Goal: Task Accomplishment & Management: Complete application form

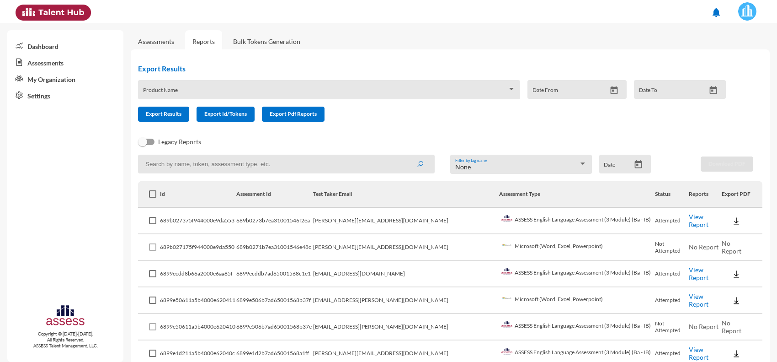
click at [158, 39] on link "Assessments" at bounding box center [156, 42] width 36 height 8
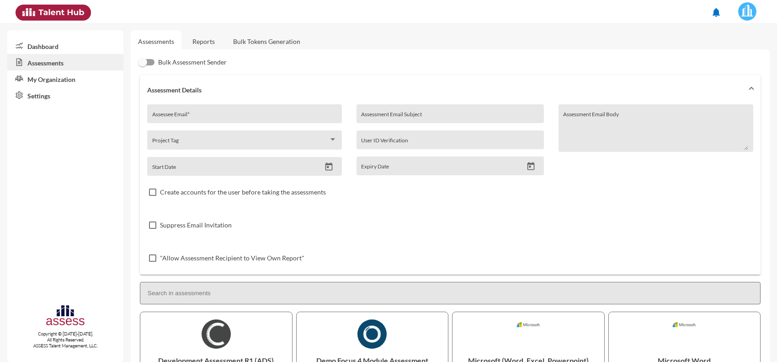
click at [184, 112] on div "Assessee Email *" at bounding box center [244, 116] width 185 height 14
paste input "[EMAIL_ADDRESS][DOMAIN_NAME]"
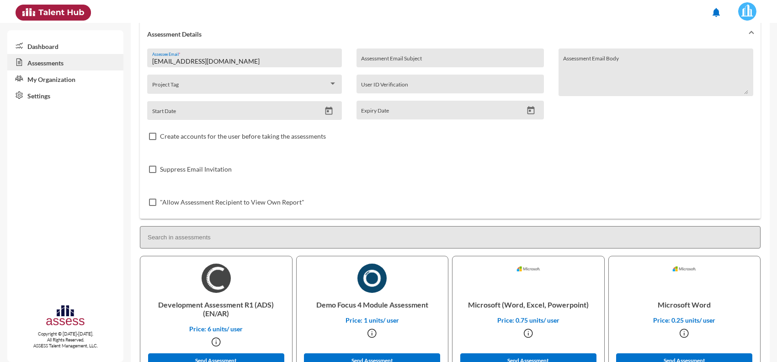
scroll to position [172, 0]
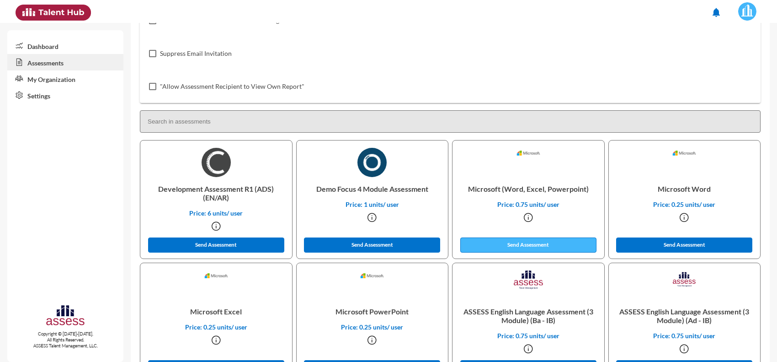
type input "[EMAIL_ADDRESS][DOMAIN_NAME]"
click at [497, 237] on button "Send Assessment" at bounding box center [529, 244] width 136 height 15
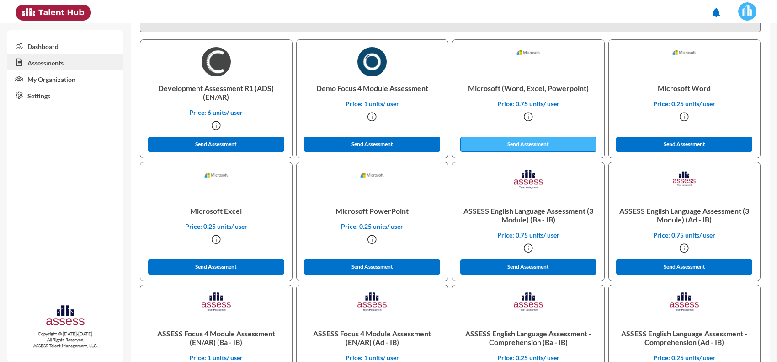
scroll to position [286, 0]
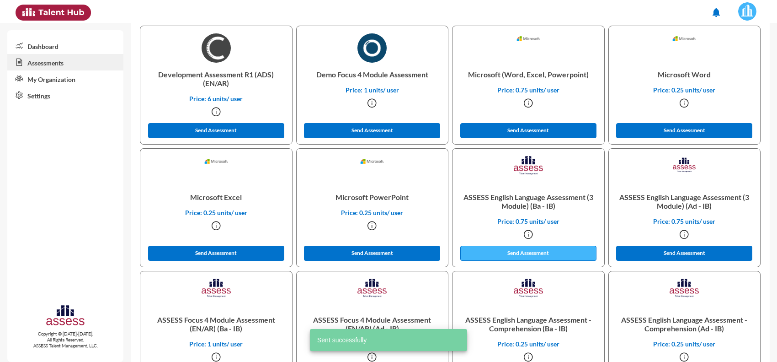
click at [510, 253] on button "Send Assessment" at bounding box center [529, 253] width 136 height 15
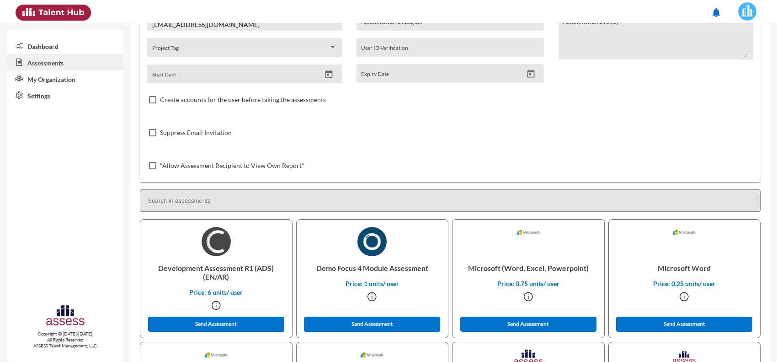
scroll to position [0, 0]
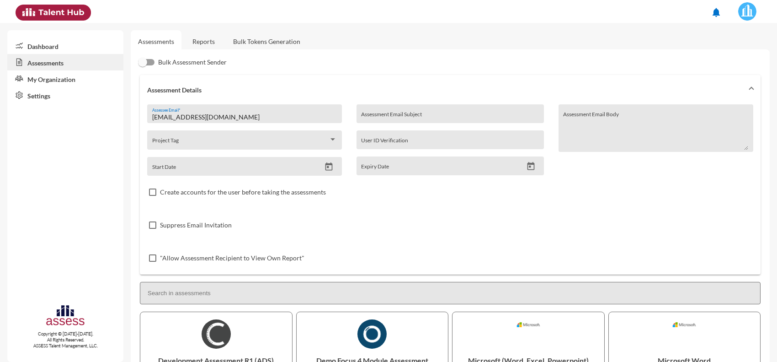
click at [213, 38] on link "Reports" at bounding box center [203, 41] width 37 height 22
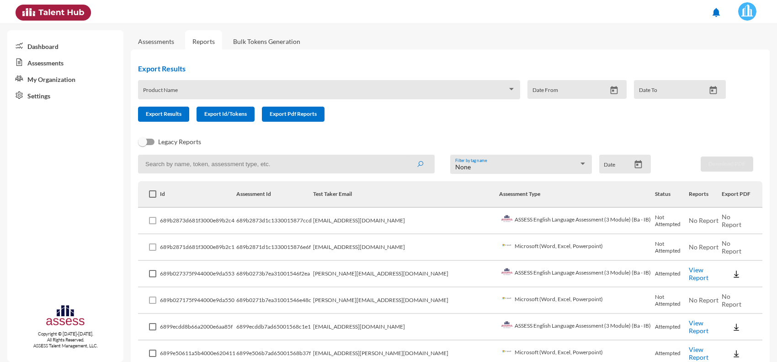
click at [360, 247] on td "[EMAIL_ADDRESS][DOMAIN_NAME]" at bounding box center [406, 247] width 186 height 27
click at [523, 243] on td "Microsoft (Word, Excel, Powerpoint)" at bounding box center [577, 247] width 156 height 27
click at [539, 219] on td "ASSESS English Language Assessment (3 Module) (Ba - IB)" at bounding box center [577, 221] width 156 height 27
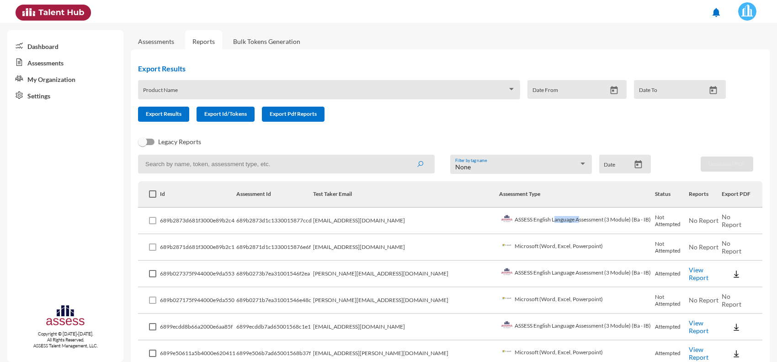
click at [539, 219] on td "ASSESS English Language Assessment (3 Module) (Ba - IB)" at bounding box center [577, 221] width 156 height 27
click at [363, 246] on td "[EMAIL_ADDRESS][DOMAIN_NAME]" at bounding box center [406, 247] width 186 height 27
drag, startPoint x: 407, startPoint y: 220, endPoint x: 344, endPoint y: 222, distance: 62.7
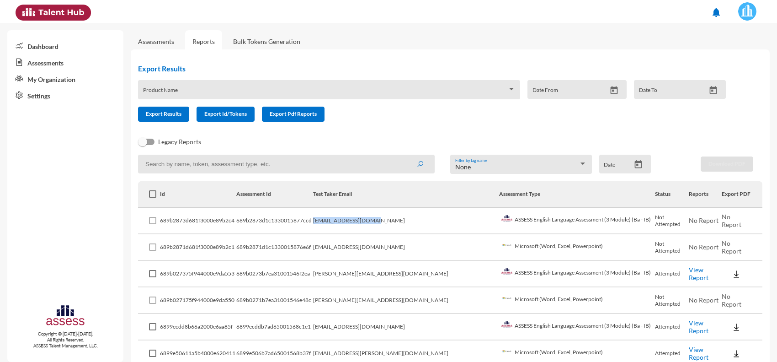
click at [344, 222] on tr "689b2873d681f3000e89b2c4 689b2873d1c1330015877ccd [EMAIL_ADDRESS][DOMAIN_NAME] …" at bounding box center [450, 221] width 625 height 27
copy tr "[EMAIL_ADDRESS][DOMAIN_NAME]"
click at [159, 42] on link "Assessments" at bounding box center [156, 42] width 36 height 8
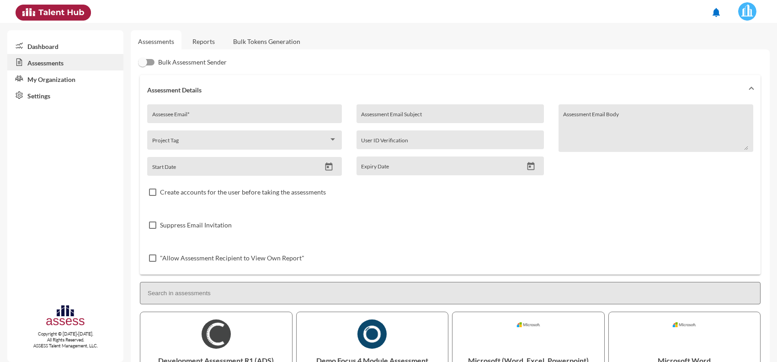
click at [192, 111] on div "Assessee Email *" at bounding box center [244, 116] width 185 height 14
paste input "[EMAIL_ADDRESS][DOMAIN_NAME]"
drag, startPoint x: 161, startPoint y: 116, endPoint x: 117, endPoint y: 117, distance: 43.9
click at [117, 117] on mat-sidenav-container "Dashboard Assessments My Organization Settings Copyright © [DATE]-[DATE]. All R…" at bounding box center [388, 192] width 777 height 339
click at [232, 117] on input "[EMAIL_ADDRESS][DOMAIN_NAME]" at bounding box center [244, 116] width 185 height 7
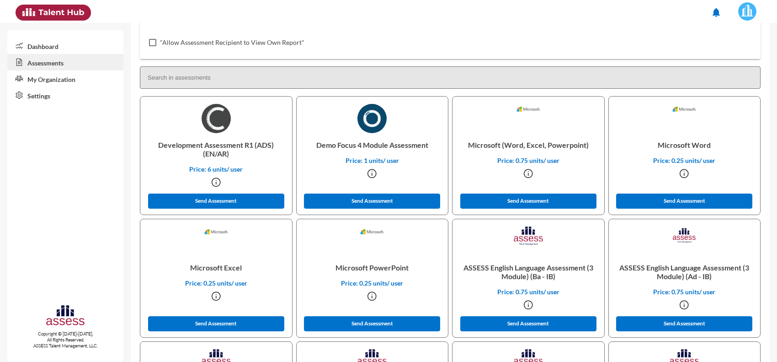
scroll to position [229, 0]
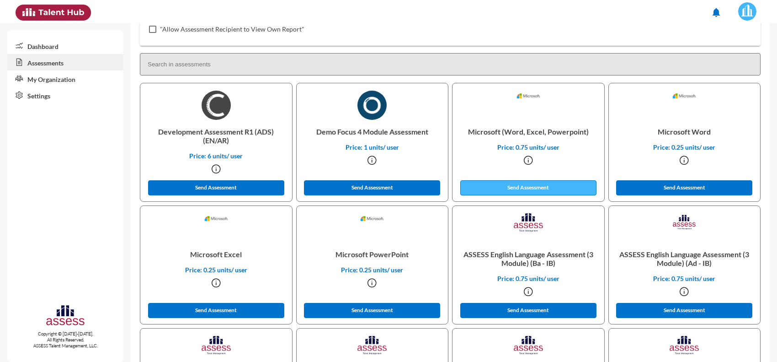
type input "[EMAIL_ADDRESS][DOMAIN_NAME]"
click at [538, 191] on button "Send Assessment" at bounding box center [529, 187] width 136 height 15
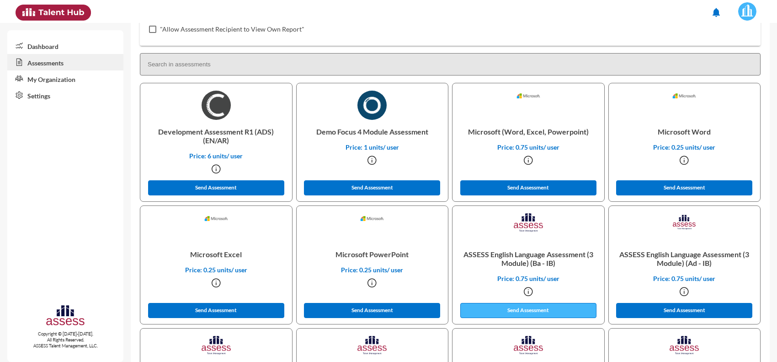
click at [541, 305] on button "Send Assessment" at bounding box center [529, 310] width 136 height 15
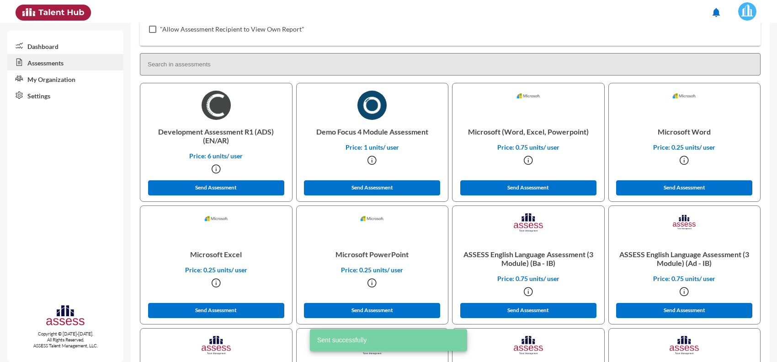
scroll to position [0, 0]
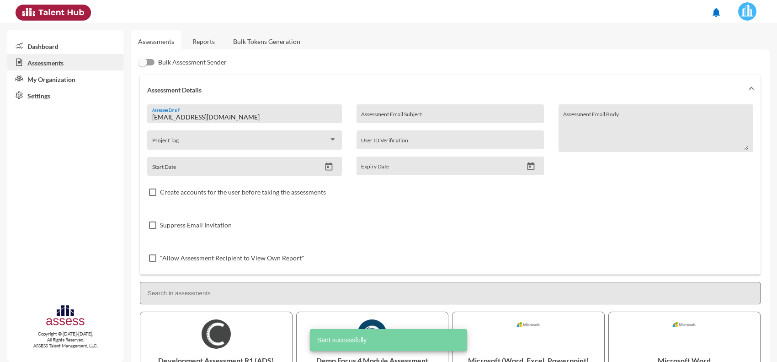
click at [200, 43] on link "Reports" at bounding box center [203, 41] width 37 height 22
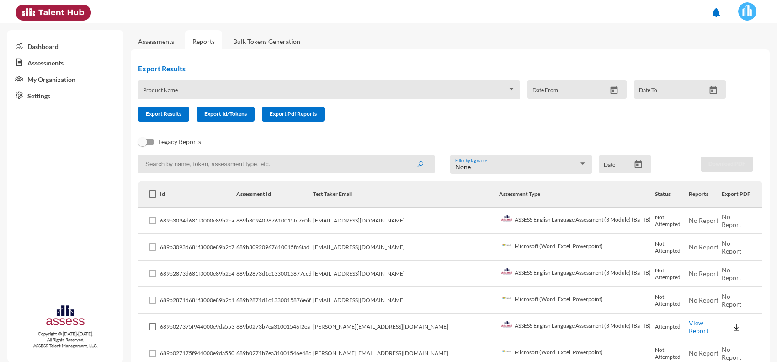
click at [167, 47] on link "Assessments" at bounding box center [156, 41] width 51 height 22
click at [167, 43] on link "Assessments" at bounding box center [156, 42] width 36 height 8
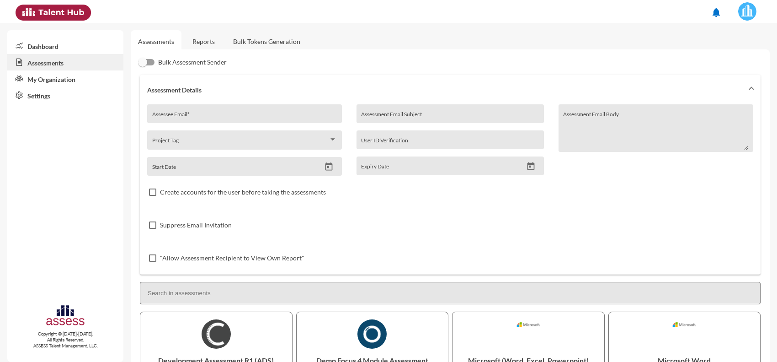
click at [224, 120] on div "Assessee Email *" at bounding box center [244, 116] width 185 height 14
paste input "[DOMAIN_NAME]"
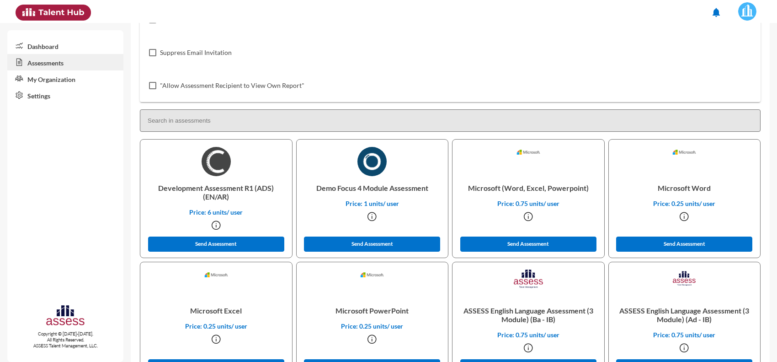
scroll to position [229, 0]
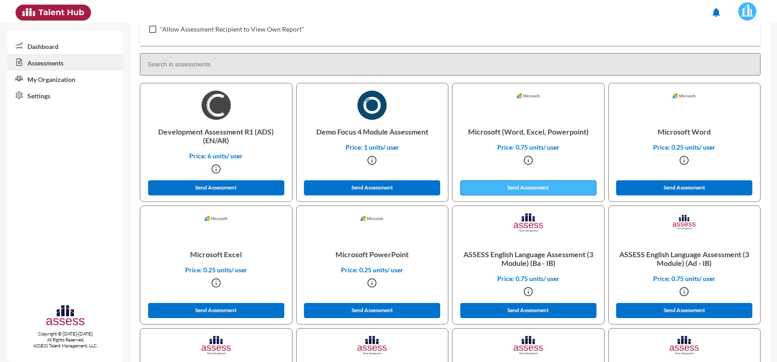
type input "[DOMAIN_NAME]"
click at [497, 189] on button "Send Assessment" at bounding box center [529, 187] width 136 height 15
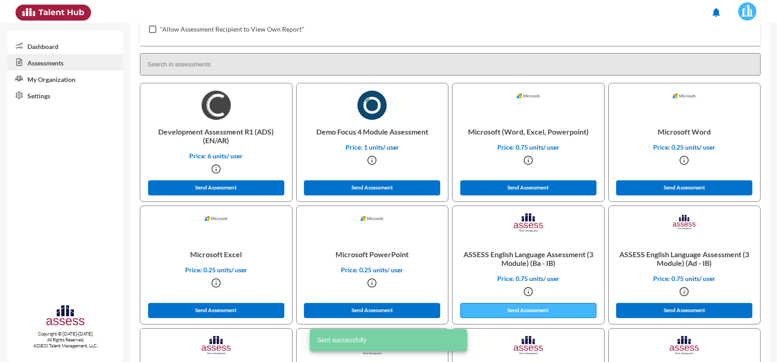
click at [526, 312] on button "Send Assessment" at bounding box center [529, 310] width 136 height 15
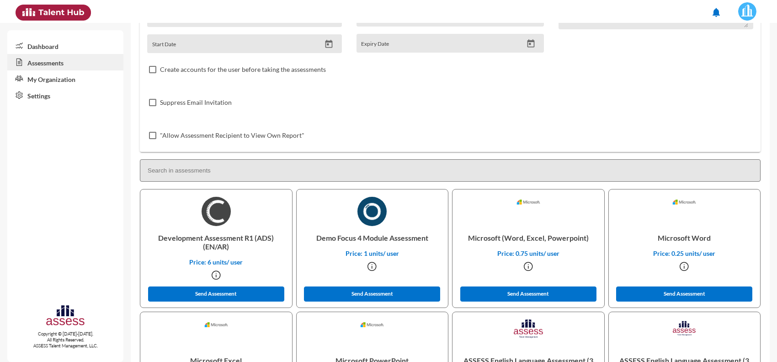
scroll to position [0, 0]
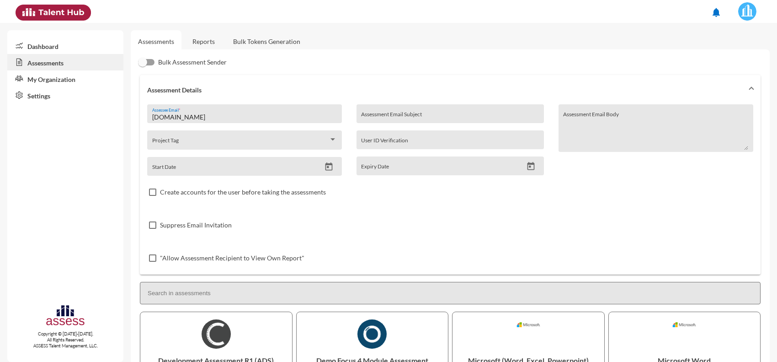
drag, startPoint x: 237, startPoint y: 118, endPoint x: 138, endPoint y: 117, distance: 98.8
click at [138, 117] on div "Assessment Details [DOMAIN_NAME] Assessee Email * Project Tag Start Date Assess…" at bounding box center [450, 174] width 625 height 199
paste input "tarek.kamaleldeen@eden"
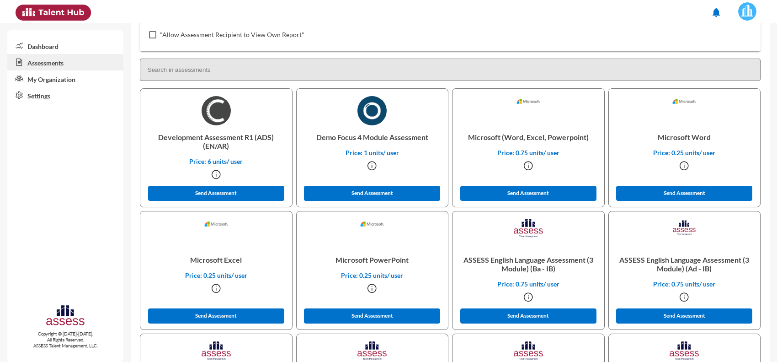
scroll to position [229, 0]
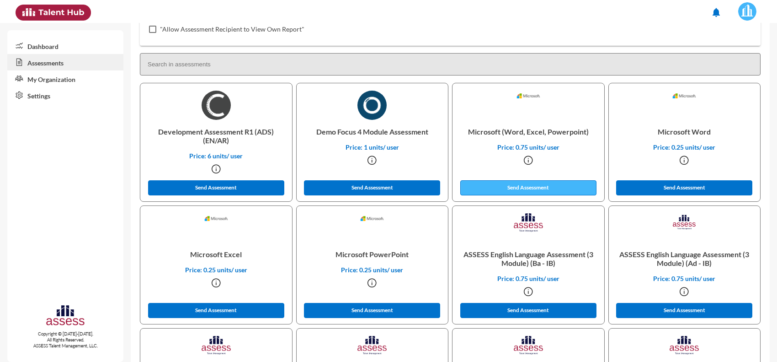
type input "[EMAIL_ADDRESS][DOMAIN_NAME]"
click at [503, 188] on button "Send Assessment" at bounding box center [529, 187] width 136 height 15
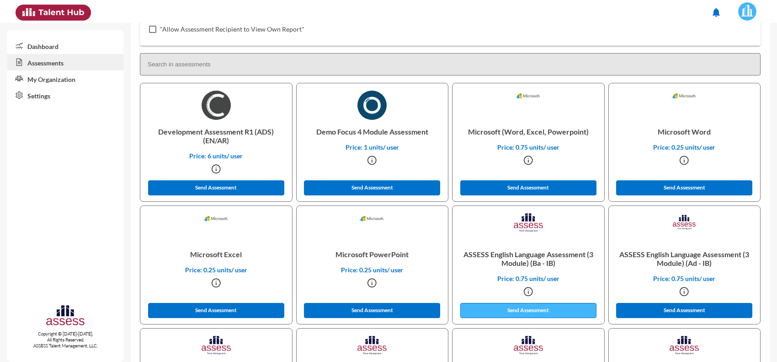
click at [522, 308] on button "Send Assessment" at bounding box center [529, 310] width 136 height 15
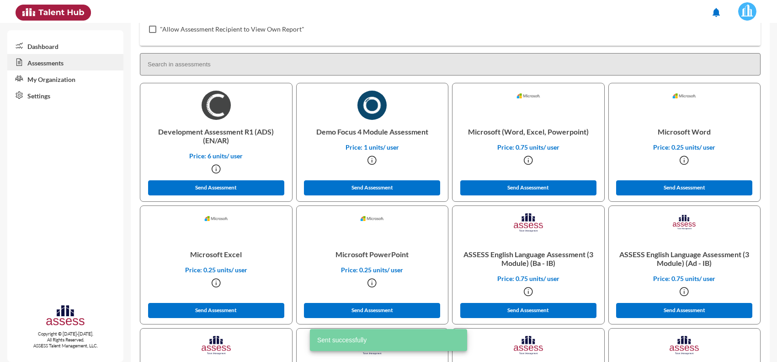
scroll to position [0, 0]
